Goal: Communication & Community: Ask a question

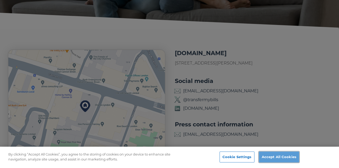
click at [290, 155] on button "Accept All Cookies" at bounding box center [279, 157] width 40 height 11
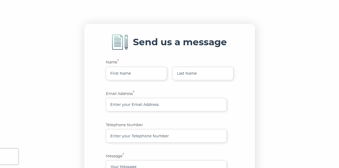
scroll to position [252, 0]
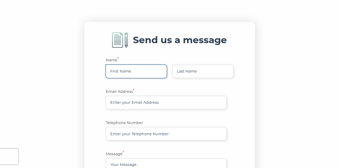
click at [142, 71] on input "text" at bounding box center [136, 71] width 61 height 13
type input "Juli"
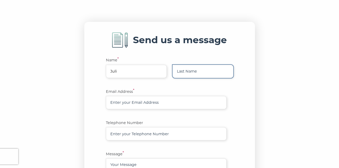
type input "Walker"
type input "juli.walker@the360capital.com"
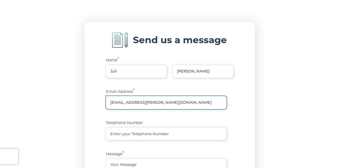
type input "17244372006"
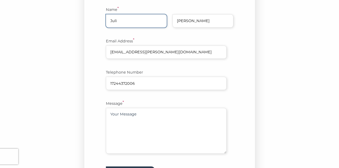
scroll to position [328, 0]
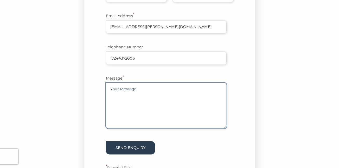
click at [132, 96] on textarea at bounding box center [166, 106] width 121 height 46
paste textarea "Good Morning, My name is Juli Walker, and I am reaching out on behalf of 360 Ca…"
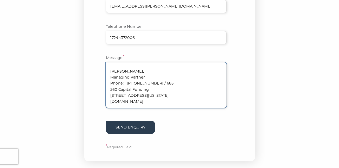
scroll to position [378, 0]
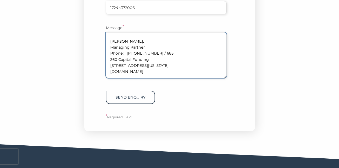
type textarea "Good Morning, My name is Juli Walker, and I am reaching out on behalf of 360 Ca…"
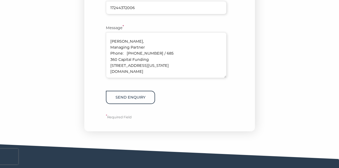
click at [141, 97] on button "Send enquiry" at bounding box center [130, 97] width 49 height 13
